Goal: Use online tool/utility: Utilize a website feature to perform a specific function

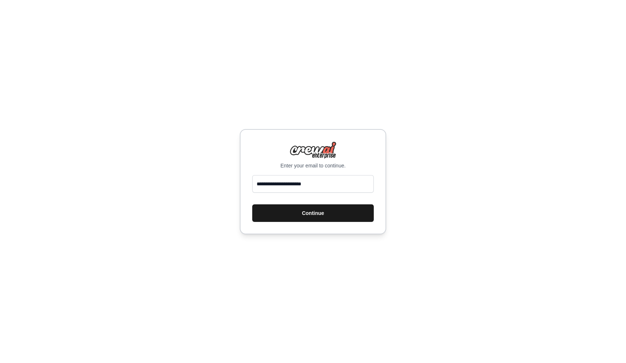
type input "**********"
click at [312, 214] on button "Continue" at bounding box center [313, 214] width 122 height 18
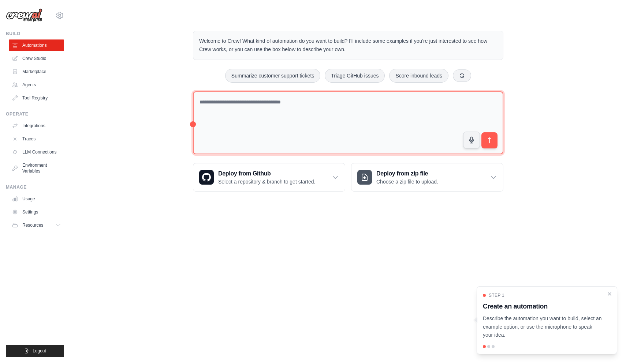
click at [335, 116] on textarea at bounding box center [348, 123] width 310 height 63
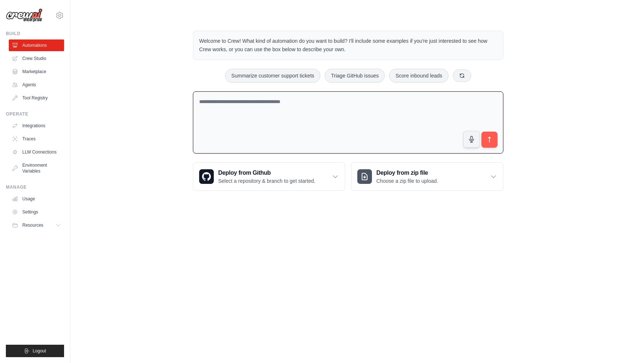
paste textarea "**********"
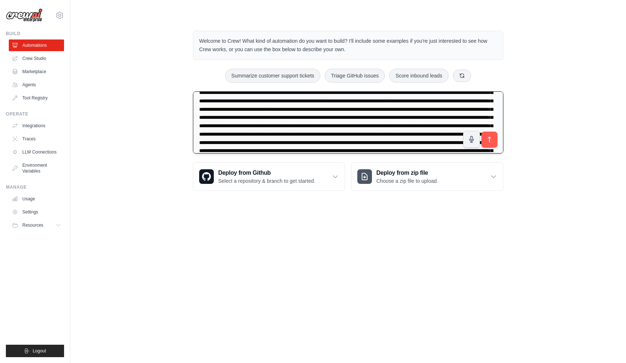
scroll to position [27, 0]
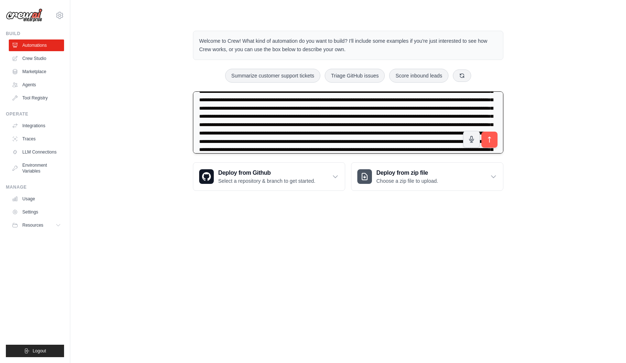
drag, startPoint x: 393, startPoint y: 109, endPoint x: 303, endPoint y: 115, distance: 89.5
click at [303, 115] on textarea at bounding box center [348, 123] width 310 height 63
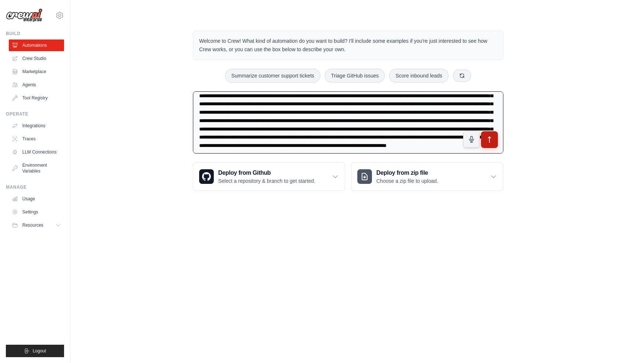
type textarea "**********"
click at [488, 144] on button "submit" at bounding box center [489, 139] width 17 height 17
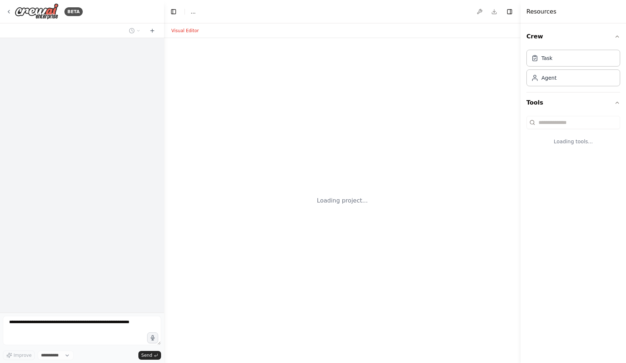
select select "****"
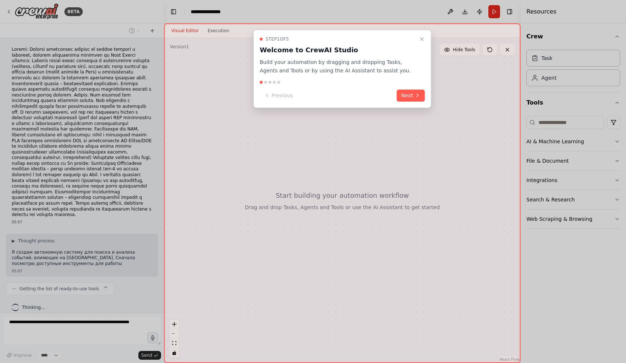
scroll to position [18, 0]
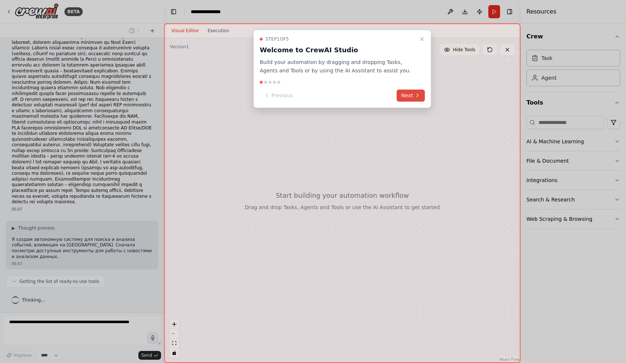
click at [417, 99] on button "Next" at bounding box center [411, 96] width 28 height 12
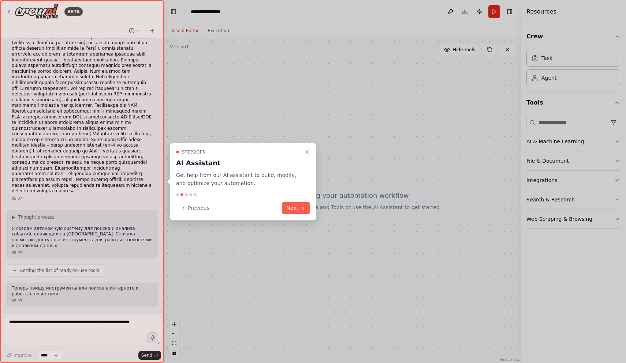
scroll to position [67, 0]
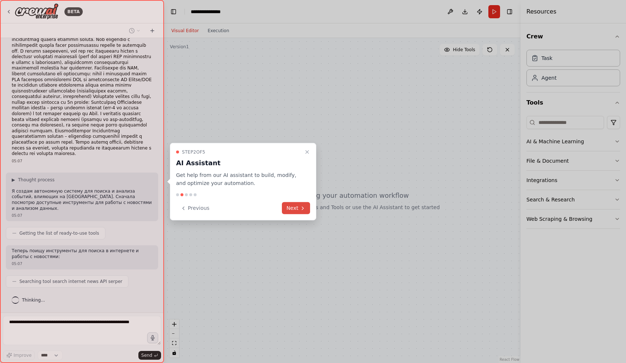
click at [295, 207] on button "Next" at bounding box center [296, 208] width 28 height 12
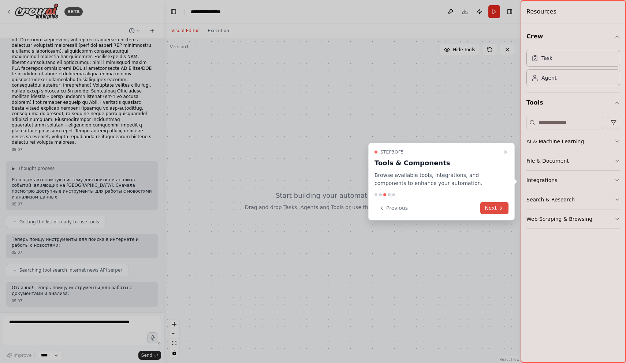
scroll to position [115, 0]
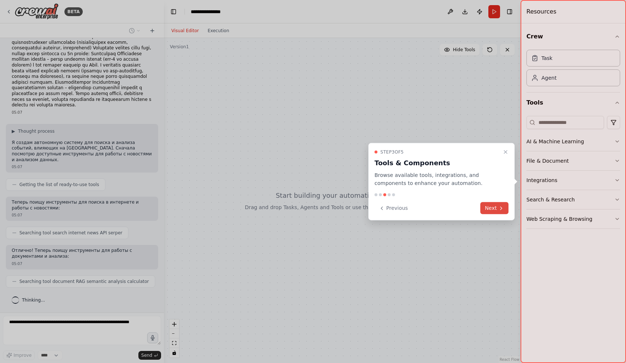
click at [490, 207] on button "Next" at bounding box center [494, 208] width 28 height 12
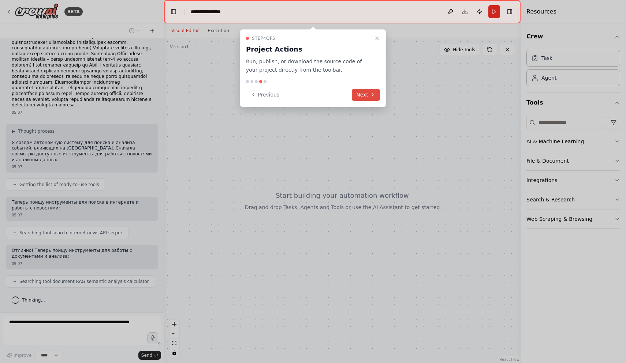
click at [366, 96] on button "Next" at bounding box center [366, 95] width 28 height 12
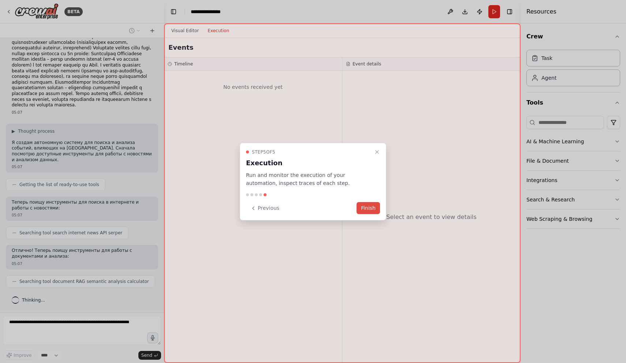
click at [371, 209] on button "Finish" at bounding box center [368, 208] width 23 height 12
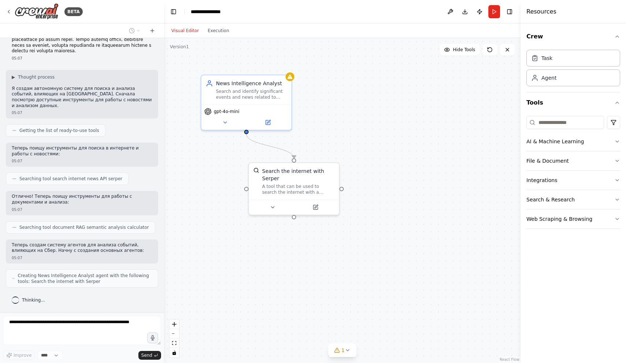
scroll to position [193, 0]
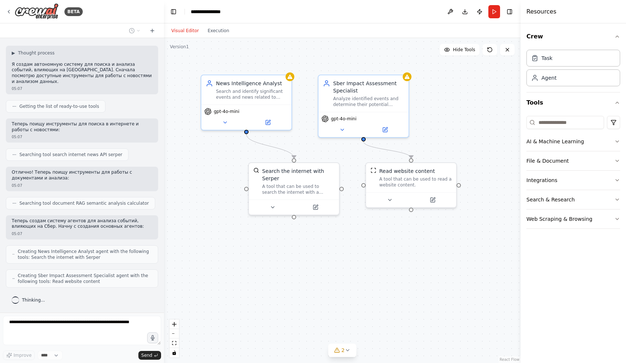
click at [447, 276] on div ".deletable-edge-delete-btn { width: 20px; height: 20px; border: 0px solid #ffff…" at bounding box center [342, 200] width 357 height 325
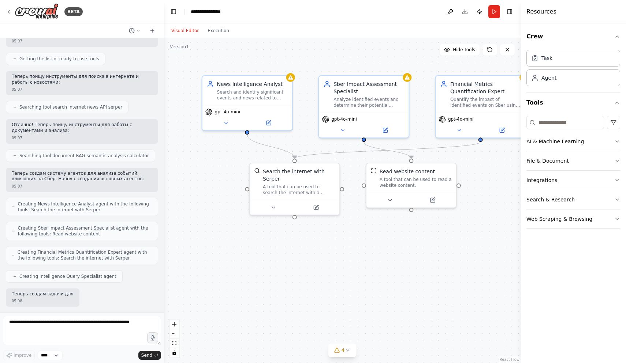
scroll to position [279, 0]
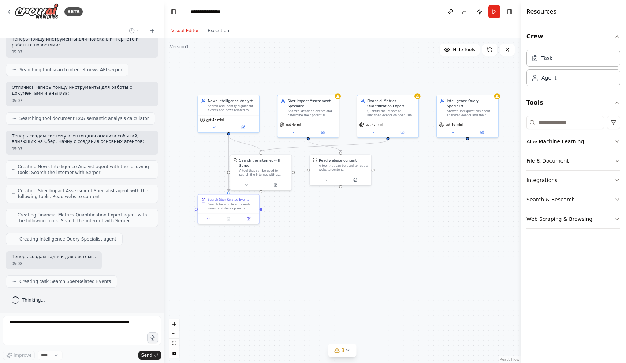
drag, startPoint x: 453, startPoint y: 245, endPoint x: 373, endPoint y: 211, distance: 86.9
click at [373, 211] on div ".deletable-edge-delete-btn { width: 20px; height: 20px; border: 0px solid #ffff…" at bounding box center [342, 200] width 357 height 325
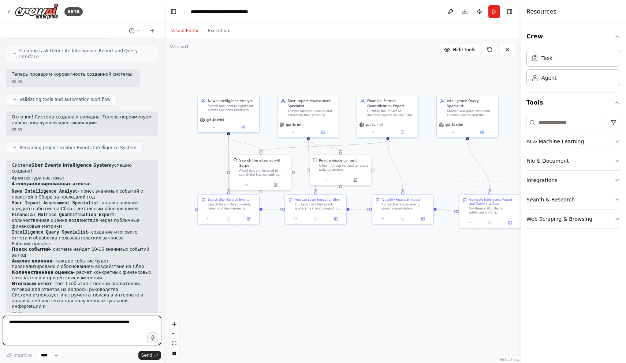
scroll to position [565, 0]
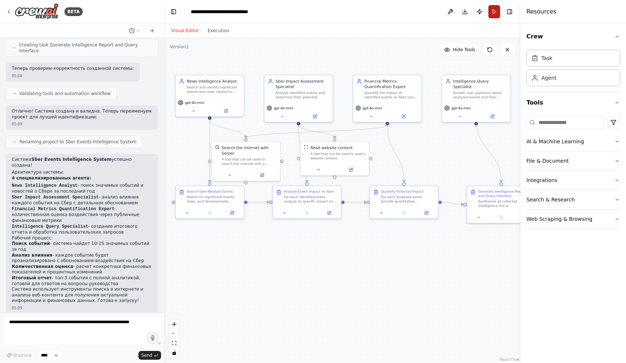
click at [492, 12] on button "Run" at bounding box center [494, 11] width 12 height 13
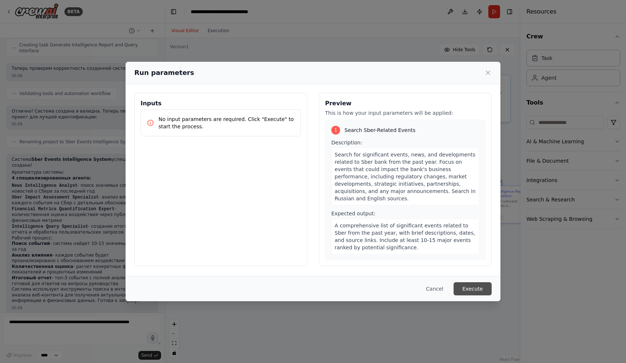
click at [474, 289] on button "Execute" at bounding box center [472, 289] width 38 height 13
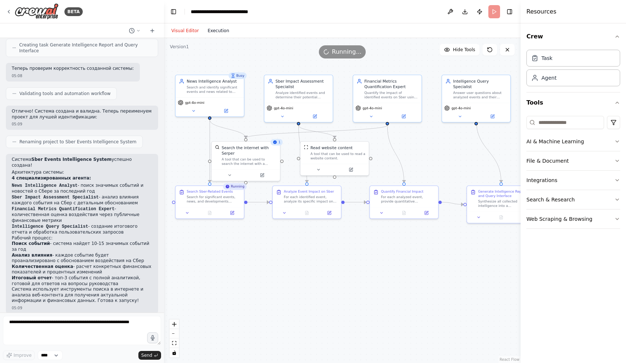
click at [223, 26] on button "Execution" at bounding box center [218, 30] width 30 height 9
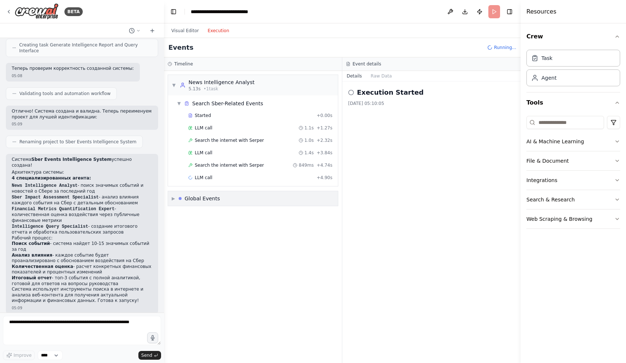
click at [172, 200] on span "▶" at bounding box center [173, 199] width 3 height 6
click at [220, 266] on div "▼ News Intelligence Analyst 5.13s • 1 task ▼ Search Sber-Related Events Started…" at bounding box center [253, 217] width 178 height 292
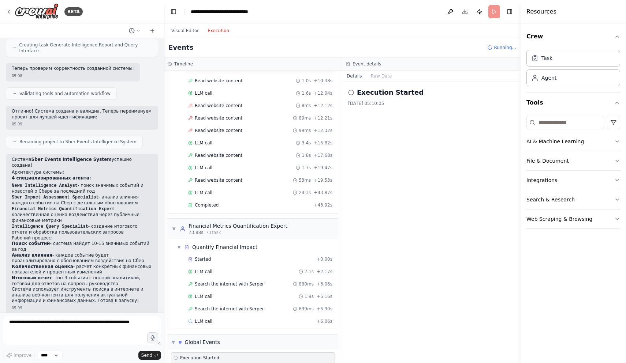
scroll to position [337, 0]
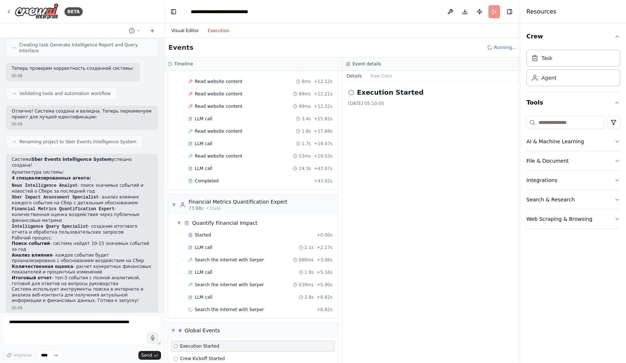
click at [187, 32] on button "Visual Editor" at bounding box center [185, 30] width 36 height 9
